Goal: Find specific page/section: Find specific page/section

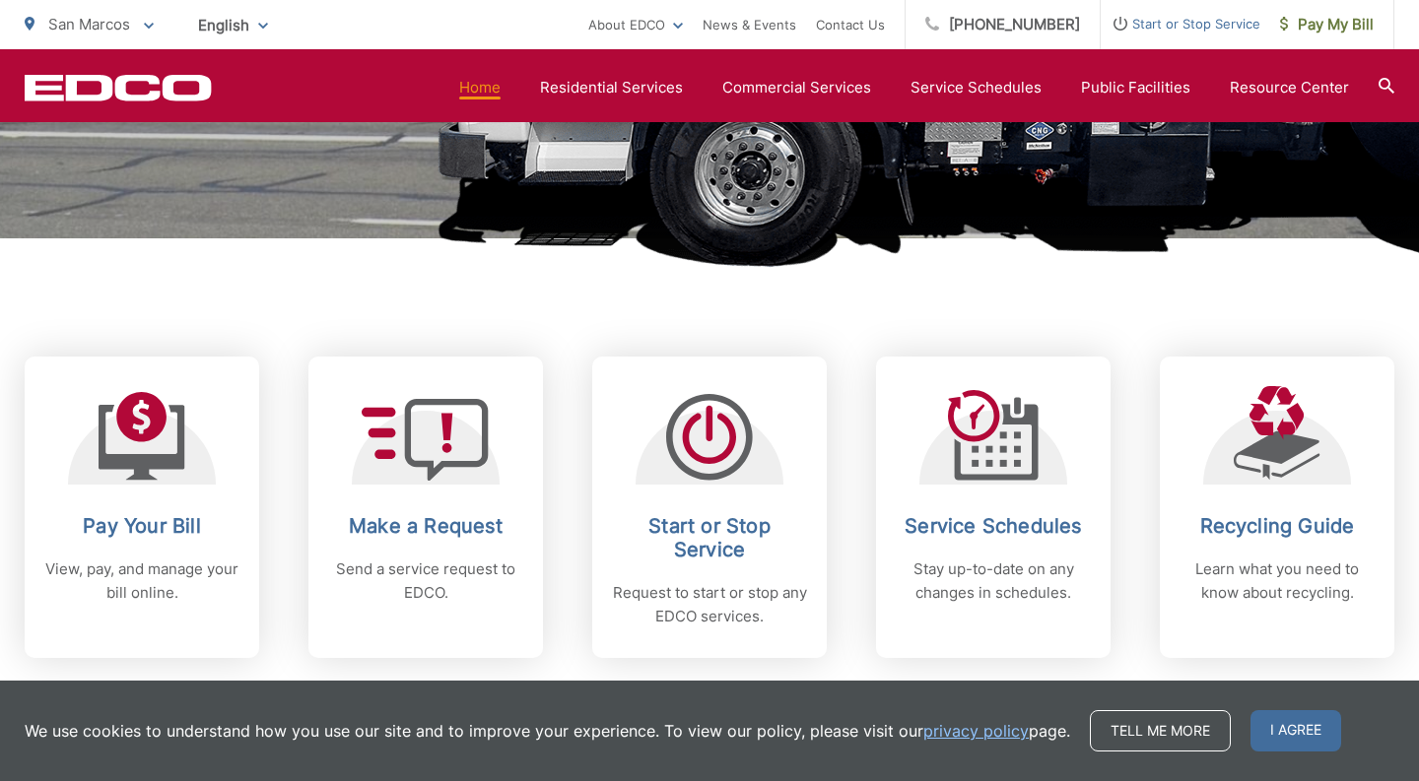
scroll to position [623, 0]
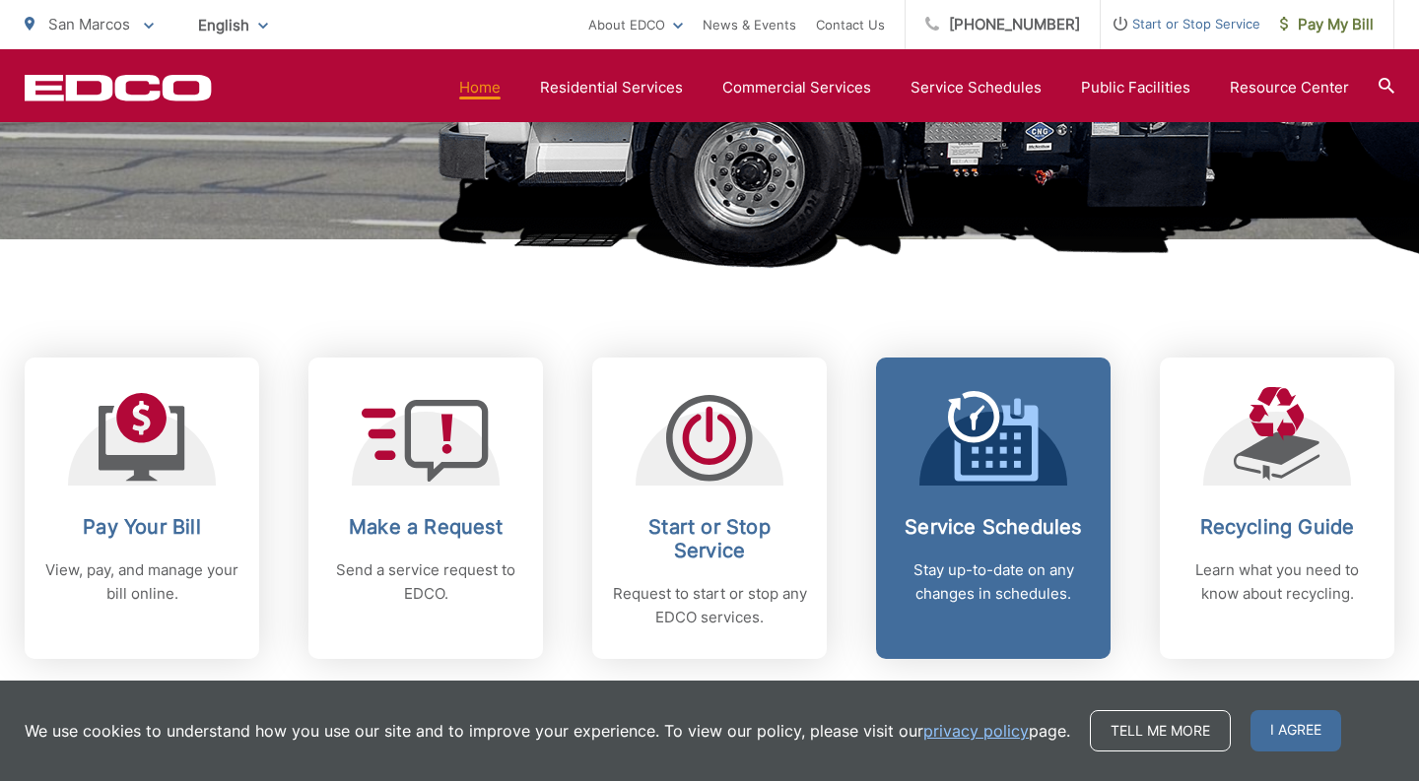
click at [948, 529] on h2 "Service Schedules" at bounding box center [992, 527] width 195 height 24
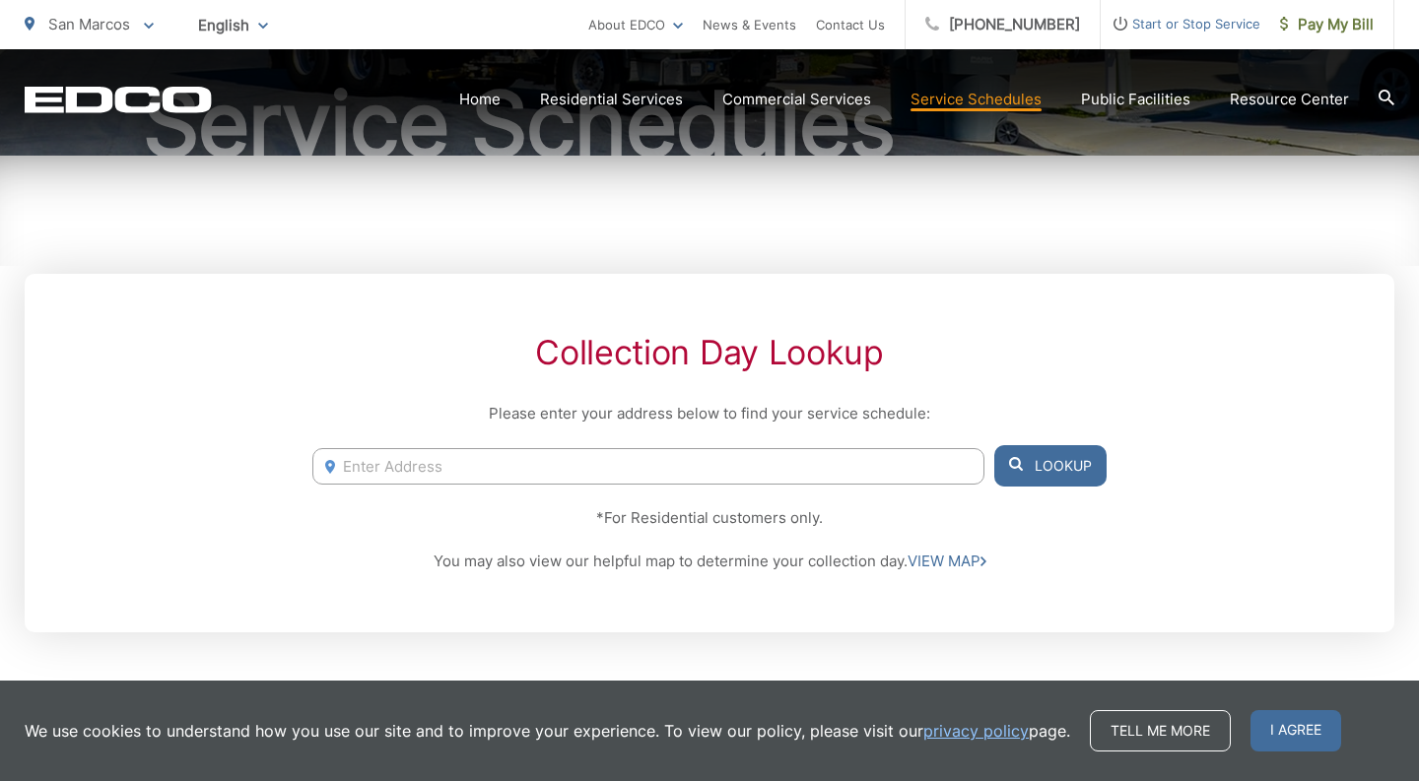
scroll to position [240, 0]
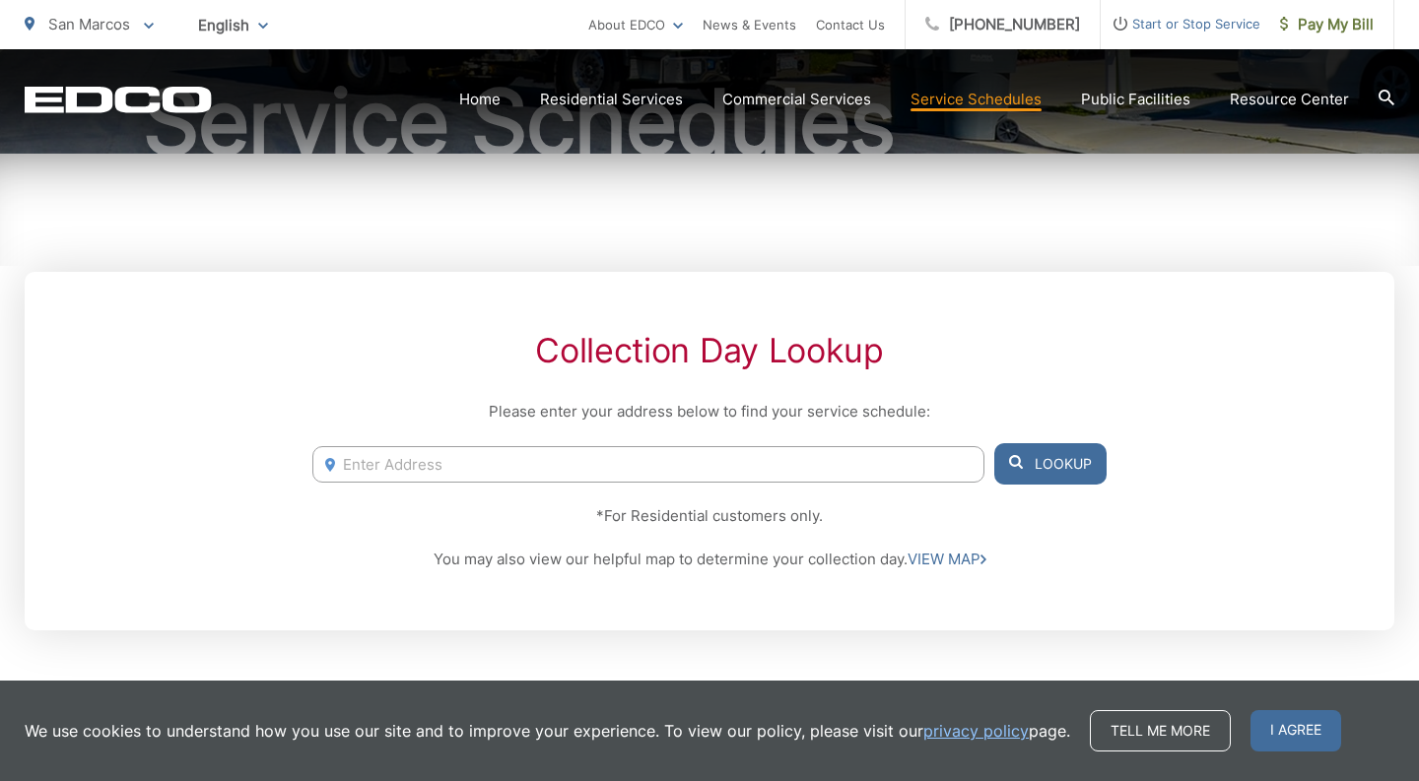
click at [363, 458] on input "Enter Address" at bounding box center [648, 464] width 672 height 36
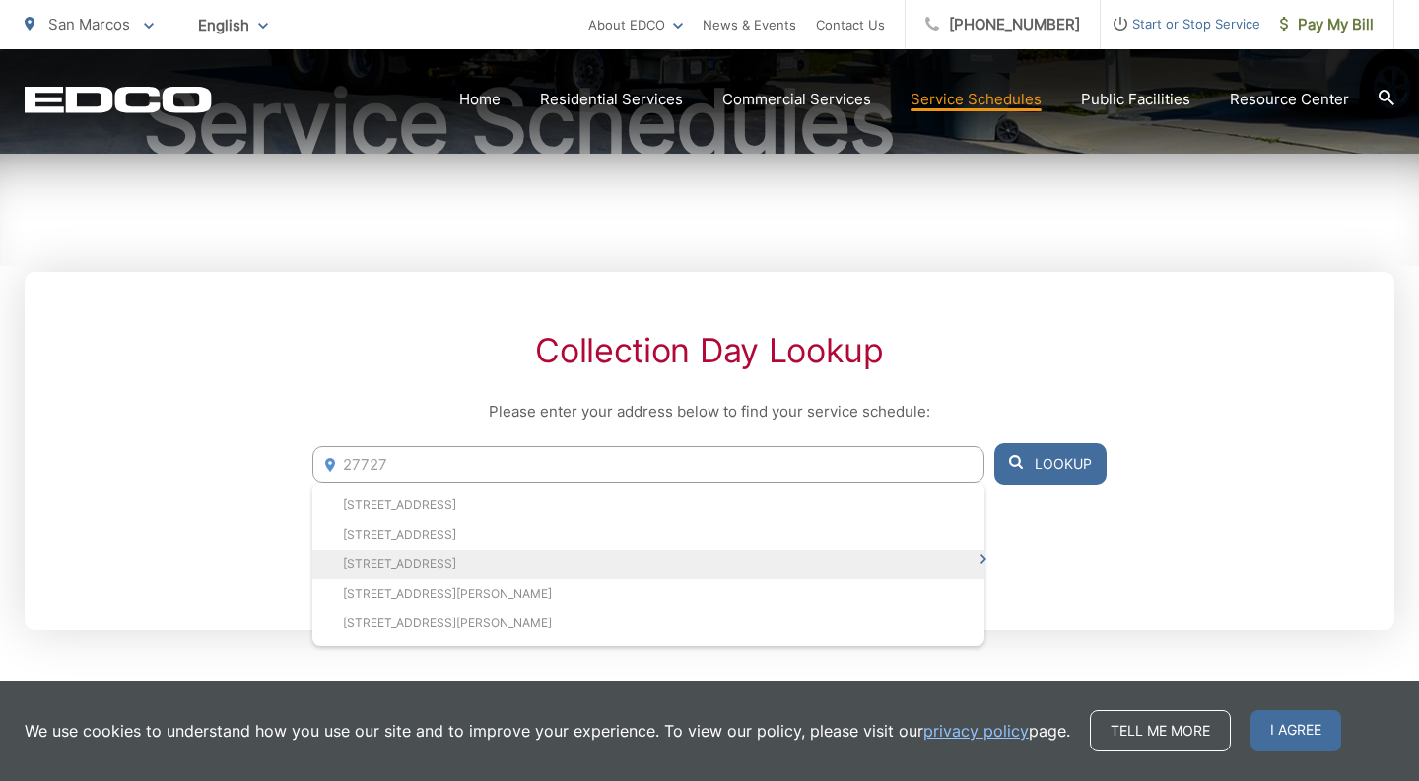
click at [430, 556] on li "27727 Evergreen Way, Valley Center, CA, 92082" at bounding box center [648, 565] width 672 height 30
type input "27727 Evergreen Way, Valley Center, CA, 92082"
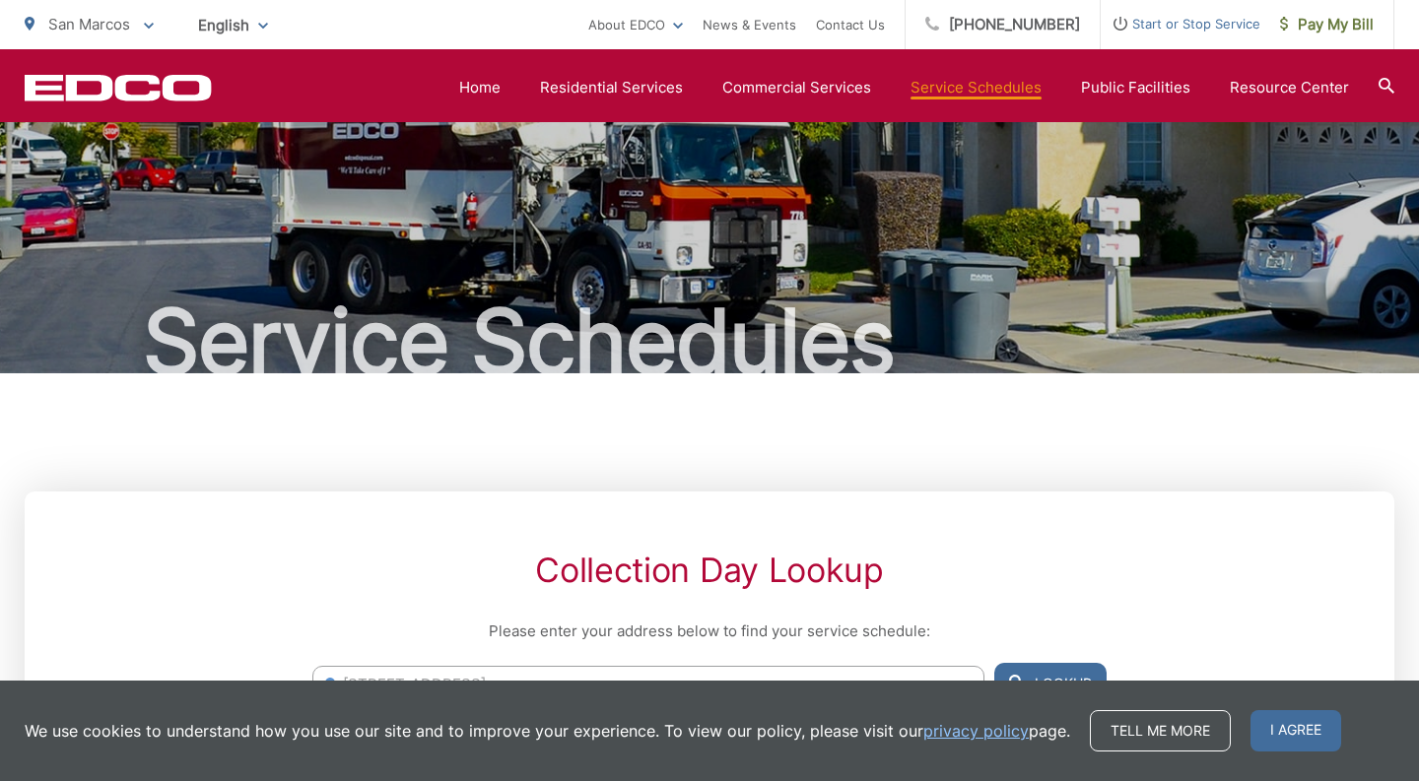
scroll to position [0, 0]
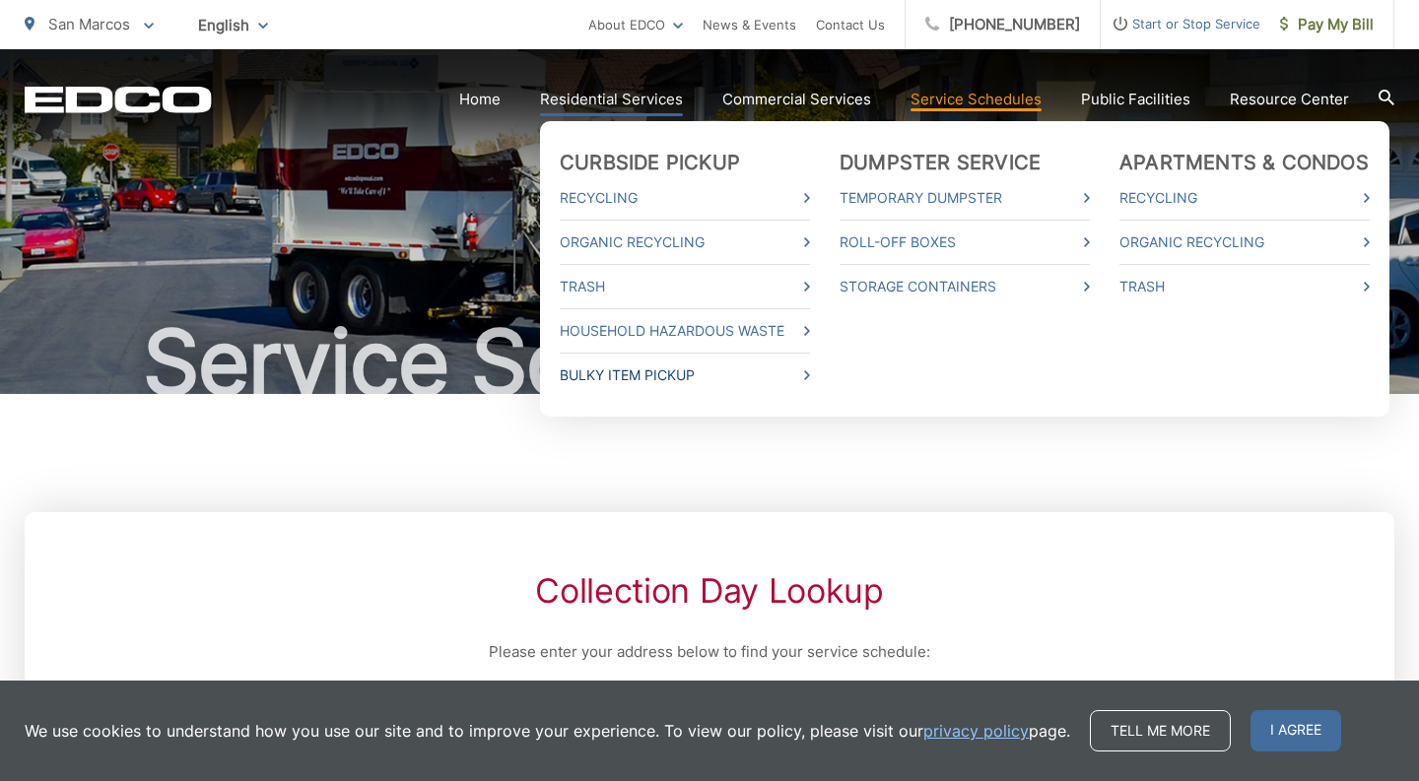
click at [655, 372] on link "Bulky Item Pickup" at bounding box center [685, 376] width 250 height 24
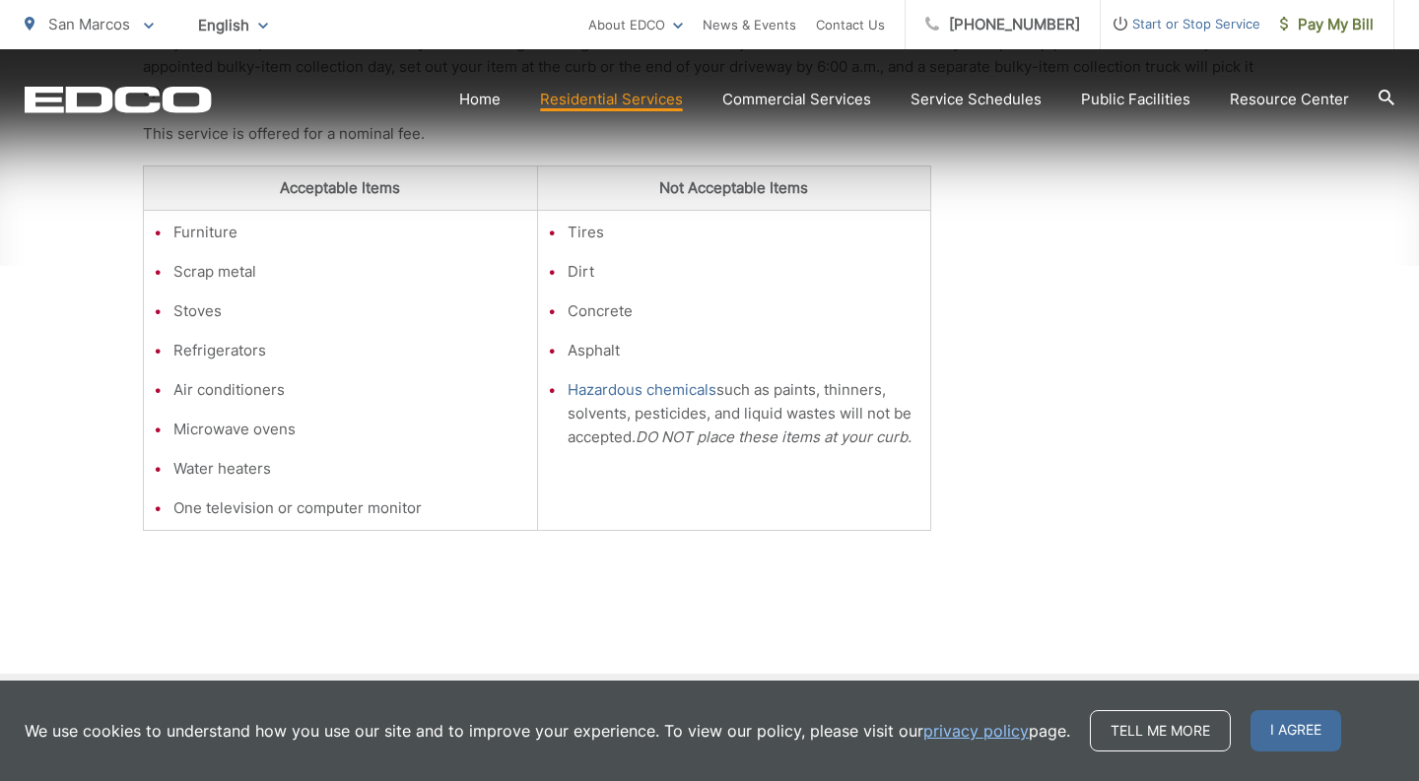
scroll to position [743, 0]
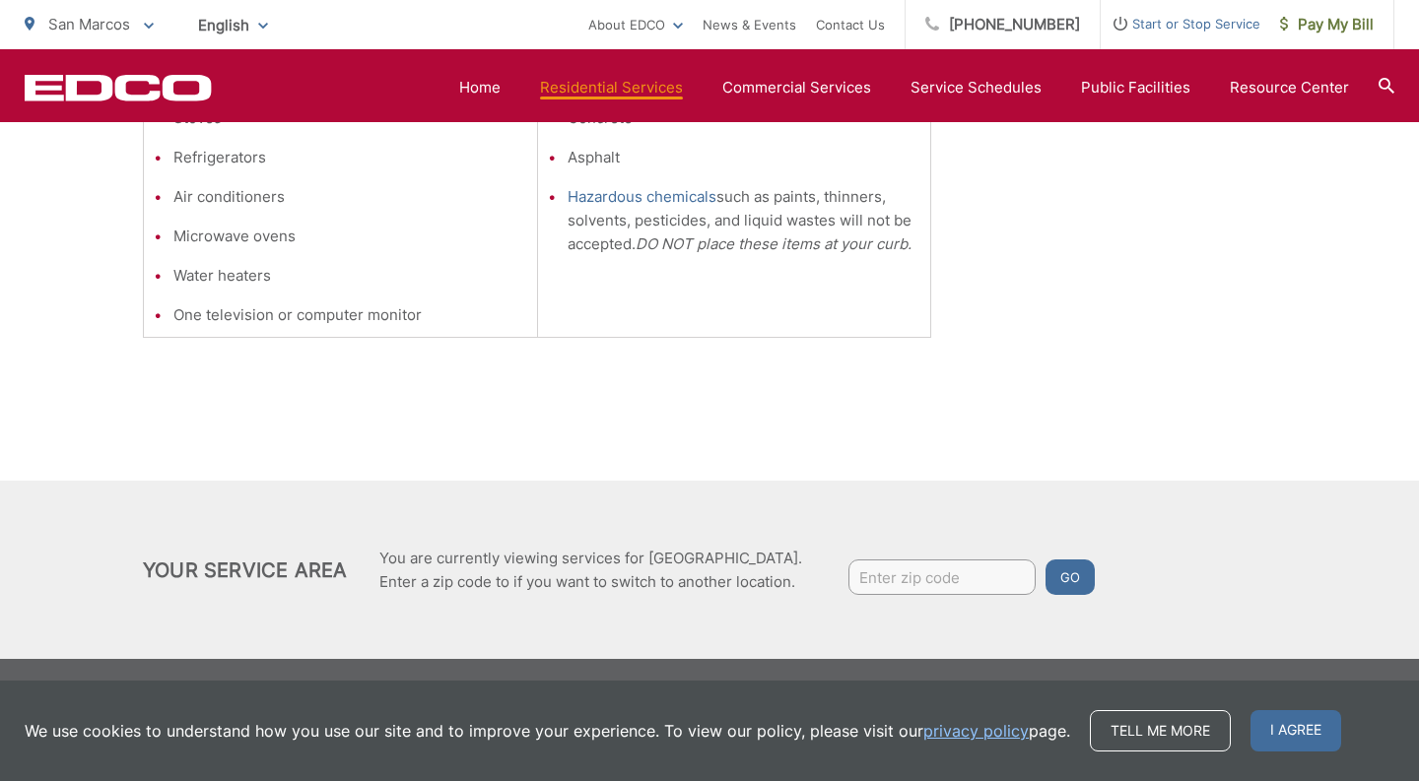
click at [874, 573] on input "Enter zip code" at bounding box center [941, 577] width 187 height 35
type input "92082"
click at [1069, 582] on button "Go" at bounding box center [1069, 577] width 49 height 35
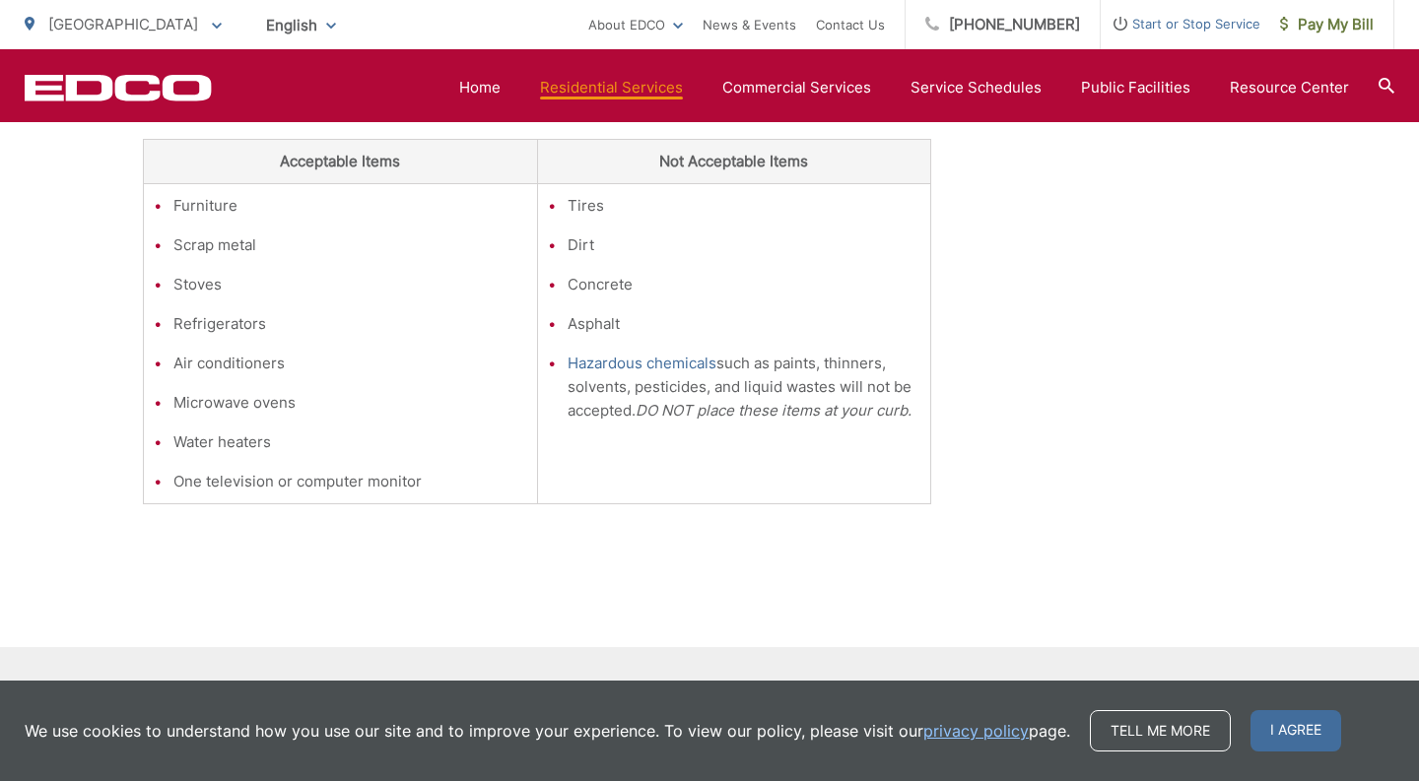
scroll to position [743, 0]
